Goal: Task Accomplishment & Management: Use online tool/utility

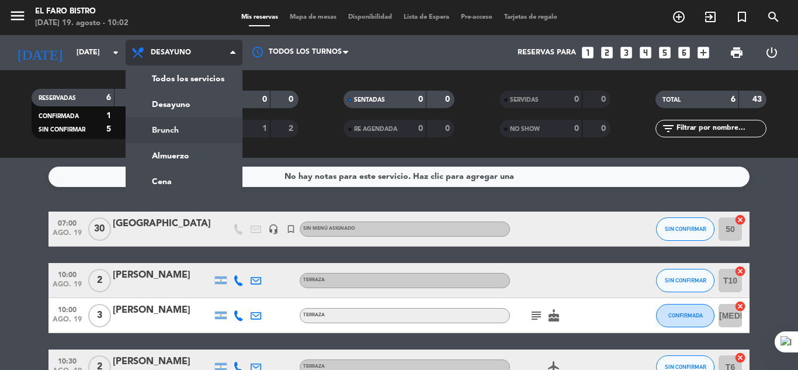
click at [183, 137] on div "menu El Faro Bistro [DATE] 19. agosto - 10:02 Mis reservas Mapa de mesas Dispon…" at bounding box center [399, 79] width 798 height 158
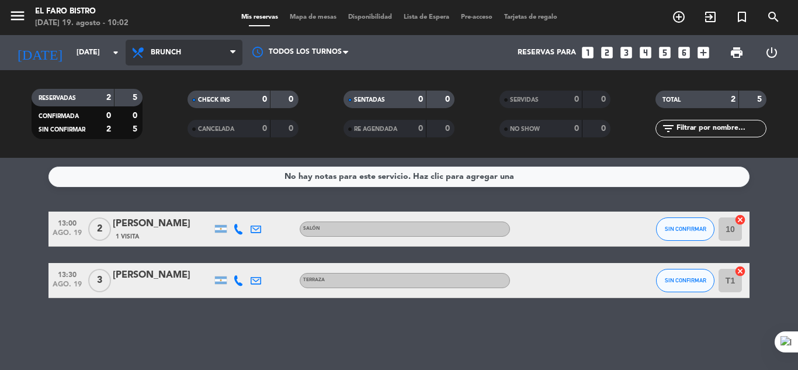
click at [177, 57] on span "Brunch" at bounding box center [184, 53] width 117 height 26
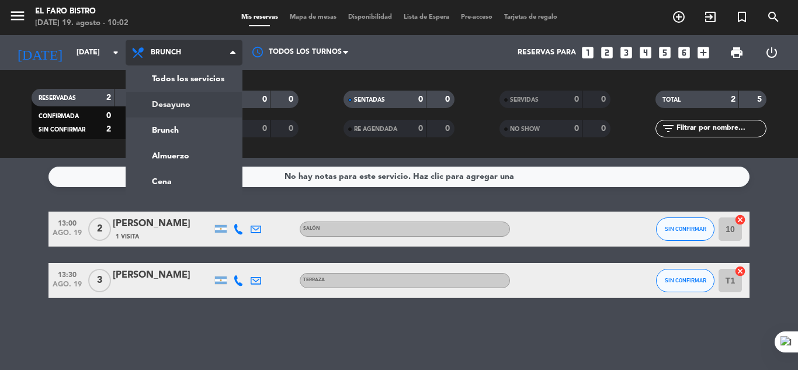
click at [178, 107] on div "menu El Faro Bistro [DATE] 19. agosto - 10:02 Mis reservas Mapa de mesas Dispon…" at bounding box center [399, 79] width 798 height 158
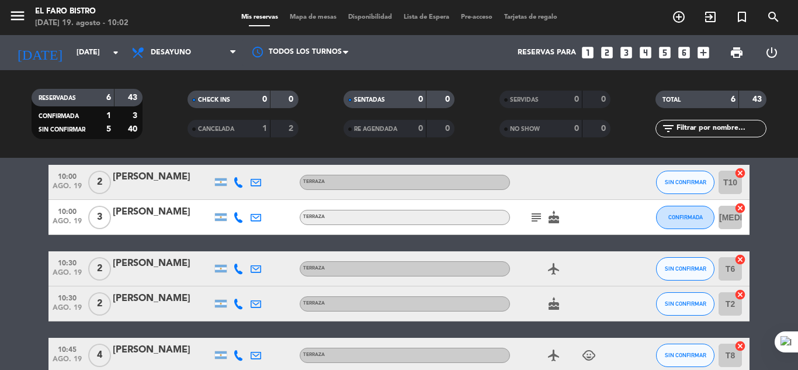
scroll to position [117, 0]
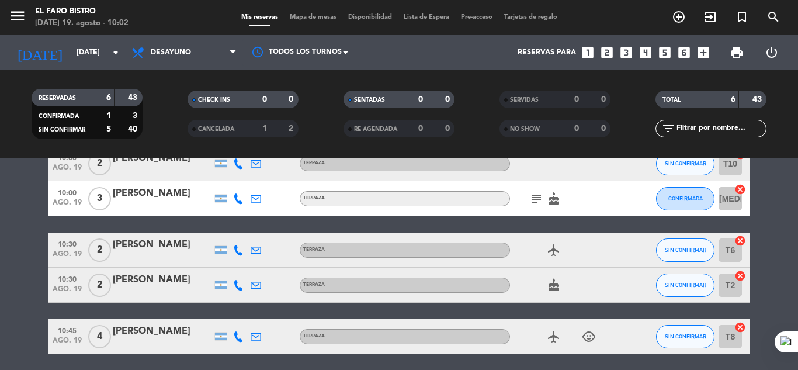
click at [575, 249] on div "airplanemode_active" at bounding box center [562, 249] width 105 height 34
click at [669, 248] on span "SIN CONFIRMAR" at bounding box center [685, 250] width 41 height 6
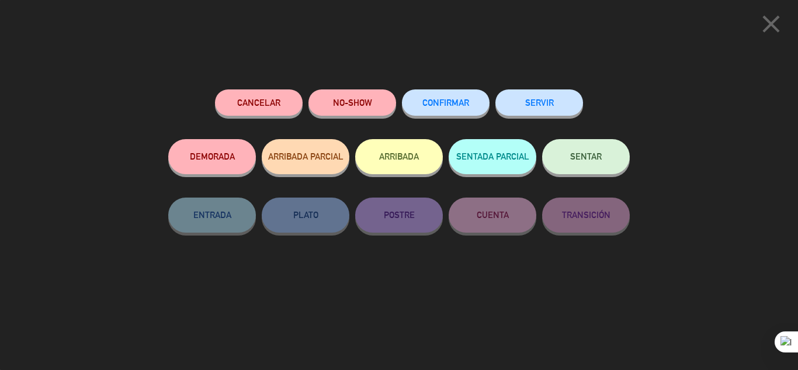
click at [600, 158] on span "SENTAR" at bounding box center [586, 156] width 32 height 10
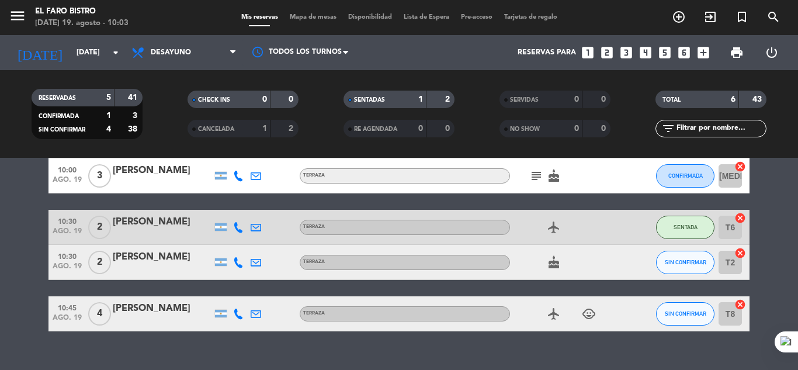
scroll to position [159, 0]
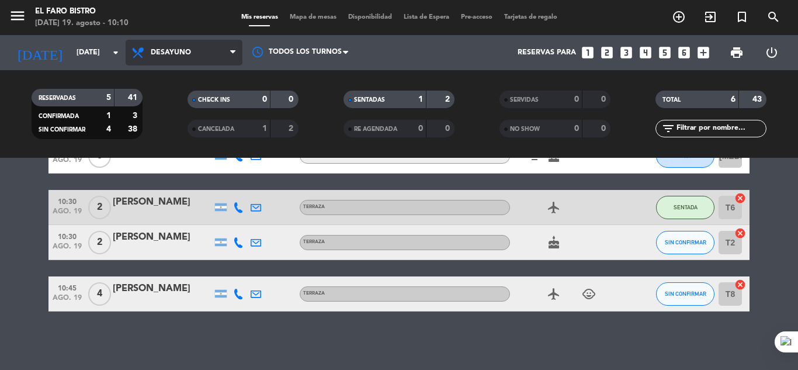
drag, startPoint x: 181, startPoint y: 54, endPoint x: 187, endPoint y: 71, distance: 18.5
click at [181, 54] on span "Desayuno" at bounding box center [171, 52] width 40 height 8
click at [187, 137] on div "menu El Faro Bistro [DATE] 19. agosto - 10:10 Mis reservas Mapa de mesas Dispon…" at bounding box center [399, 79] width 798 height 158
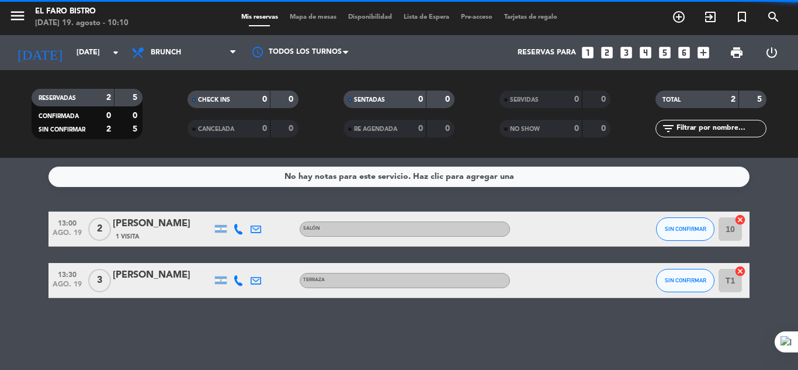
scroll to position [0, 0]
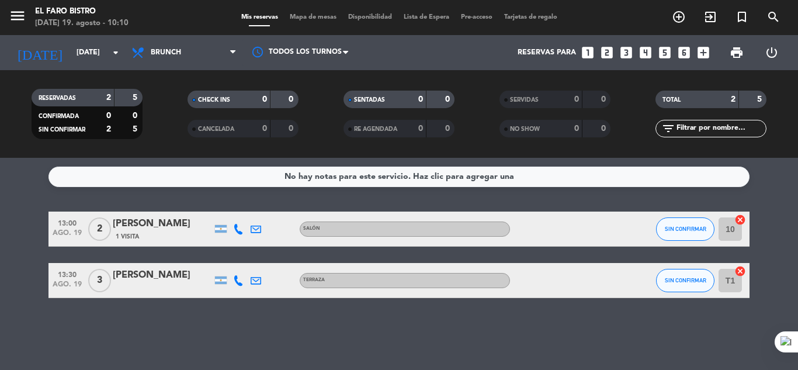
click at [162, 73] on div "RESERVADAS 2 5 CONFIRMADA 0 0 SIN CONFIRMAR 2 5 CHECK INS 0 0 CANCELADA 0 0 SEN…" at bounding box center [399, 114] width 798 height 88
click at [168, 55] on span "Brunch" at bounding box center [166, 52] width 30 height 8
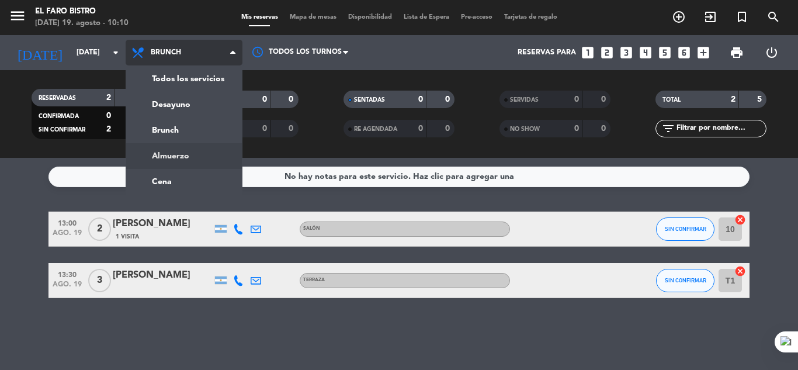
click at [179, 145] on div "menu El Faro Bistro [DATE] 19. agosto - 10:10 Mis reservas Mapa de mesas Dispon…" at bounding box center [399, 79] width 798 height 158
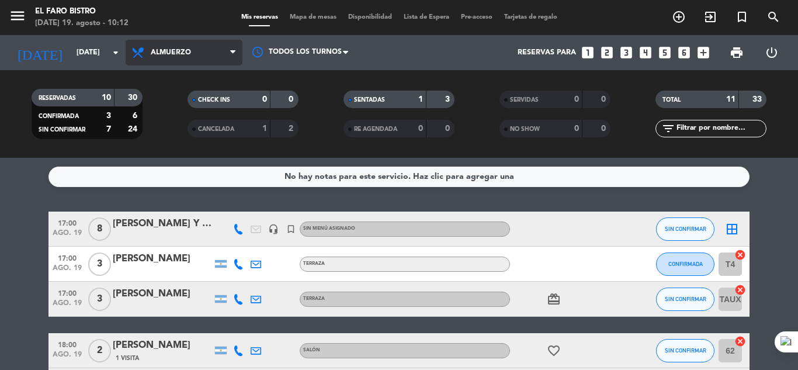
click at [154, 56] on span "Almuerzo" at bounding box center [171, 52] width 40 height 8
click at [163, 135] on div "menu El Faro Bistro [DATE] 19. agosto - 10:12 Mis reservas Mapa de mesas Dispon…" at bounding box center [399, 79] width 798 height 158
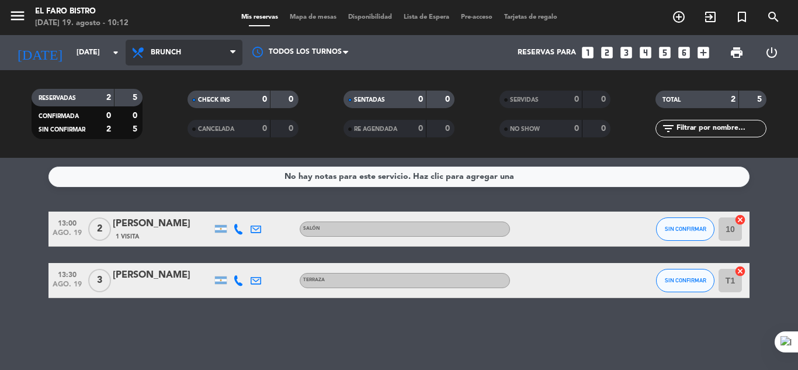
click at [169, 51] on span "Brunch" at bounding box center [166, 52] width 30 height 8
click at [188, 105] on div "menu El Faro Bistro [DATE] 19. agosto - 10:12 Mis reservas Mapa de mesas Dispon…" at bounding box center [399, 79] width 798 height 158
